Goal: Transaction & Acquisition: Purchase product/service

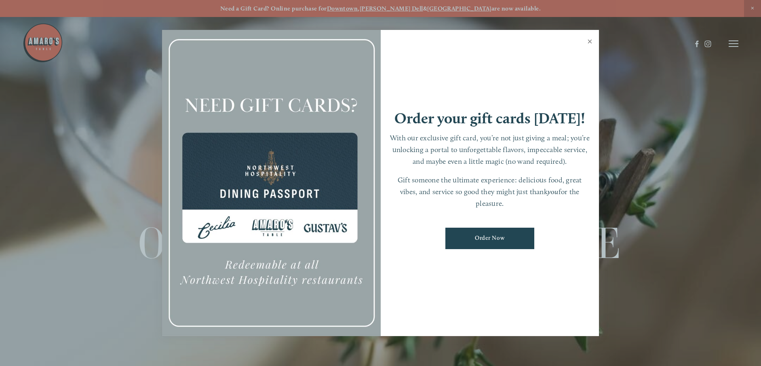
click at [590, 39] on link "Close" at bounding box center [590, 42] width 16 height 23
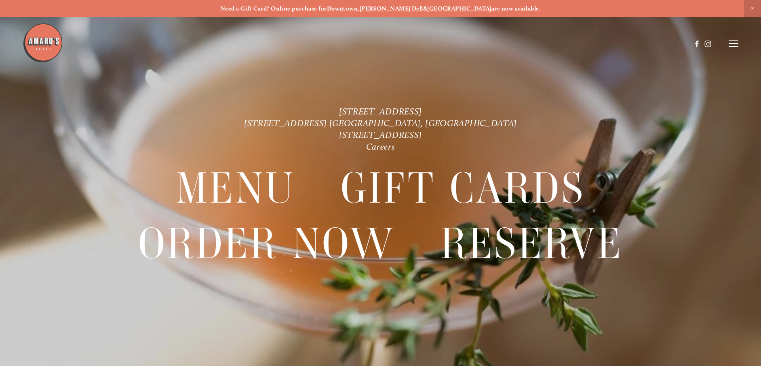
click at [735, 41] on line at bounding box center [734, 41] width 10 height 0
click at [603, 44] on span "Order Now" at bounding box center [596, 44] width 32 height 8
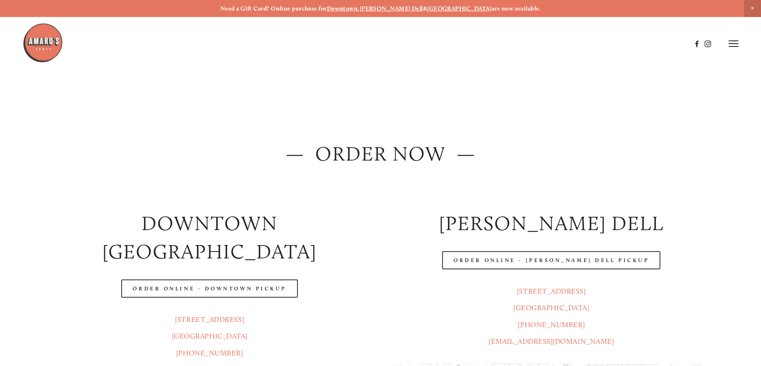
click at [751, 6] on span "Close Announcement" at bounding box center [752, 8] width 17 height 17
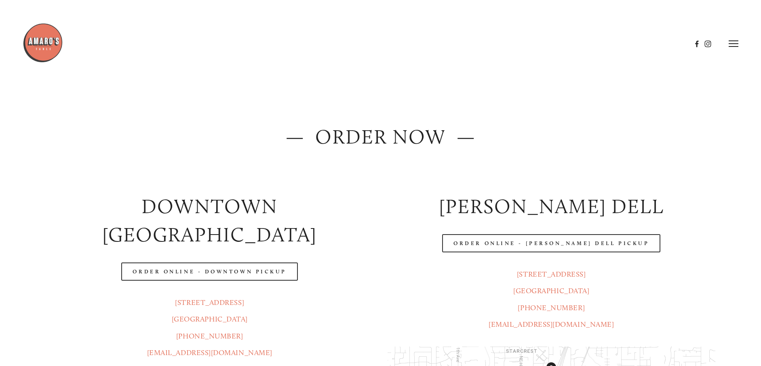
click at [736, 39] on header "Menu Order Now Visit Gallery 0" at bounding box center [380, 44] width 715 height 88
click at [734, 41] on line at bounding box center [734, 41] width 10 height 0
click at [563, 46] on span "Menu" at bounding box center [566, 44] width 17 height 8
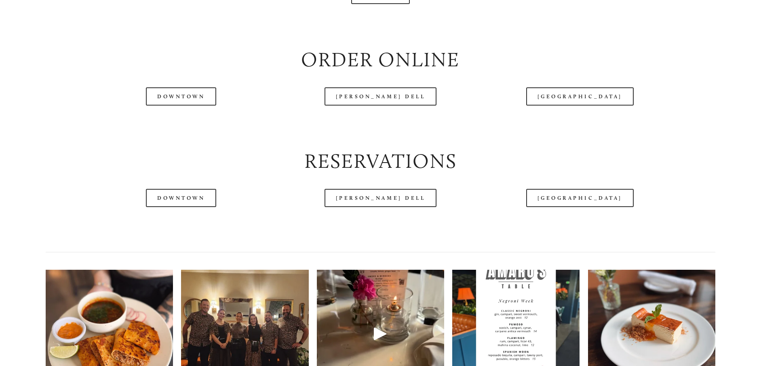
scroll to position [1062, 0]
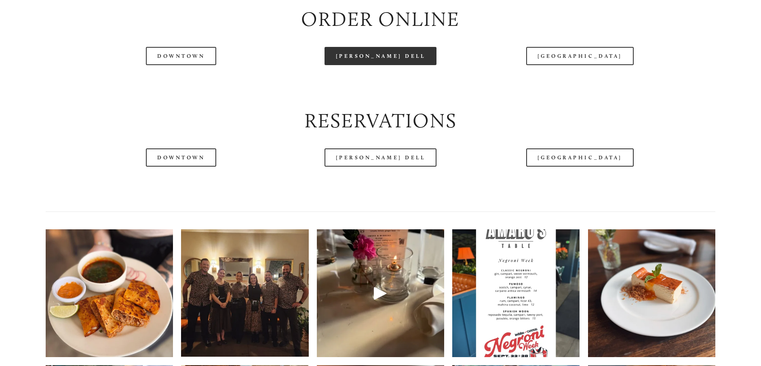
click at [394, 65] on link "[PERSON_NAME] Dell" at bounding box center [381, 56] width 112 height 18
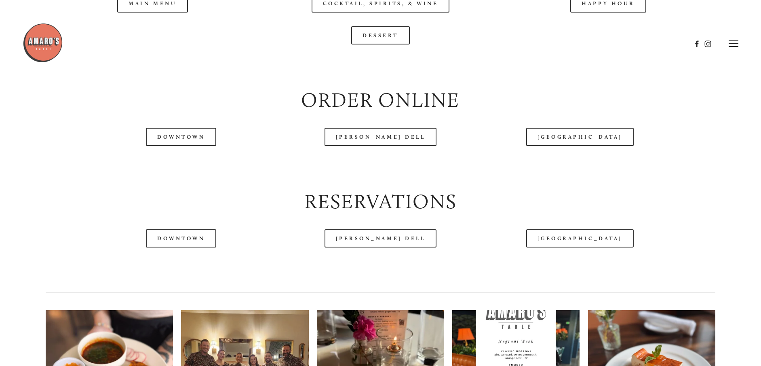
scroll to position [940, 0]
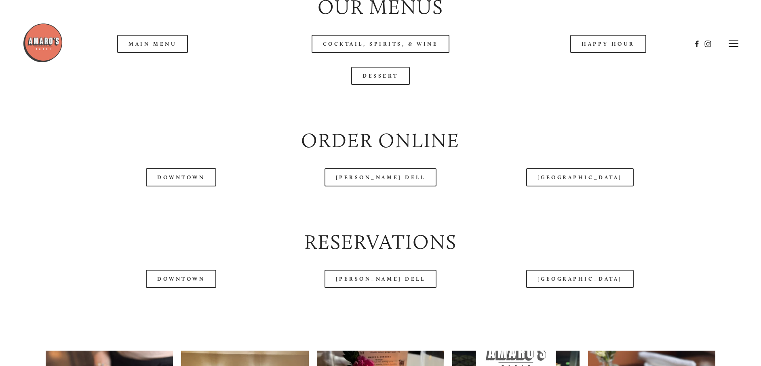
click at [160, 76] on header "Menu Order Now Visit Gallery 0" at bounding box center [380, 44] width 715 height 88
click at [160, 70] on header "Menu Order Now Visit Gallery 0" at bounding box center [380, 44] width 715 height 88
click at [163, 70] on header "Menu Order Now Visit Gallery 0" at bounding box center [380, 44] width 715 height 88
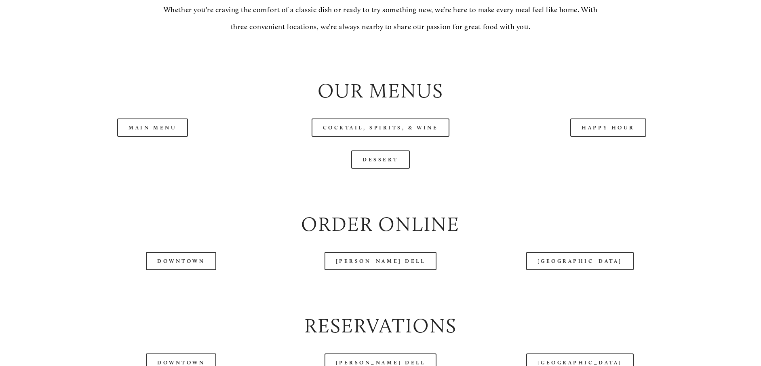
scroll to position [873, 0]
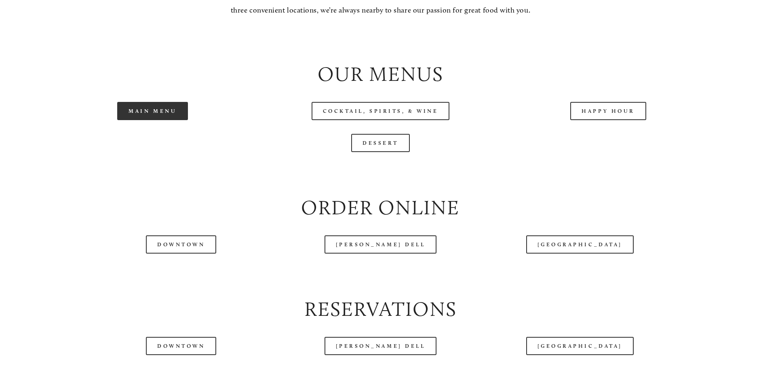
click at [164, 120] on link "Main Menu" at bounding box center [152, 111] width 71 height 18
